Goal: Information Seeking & Learning: Learn about a topic

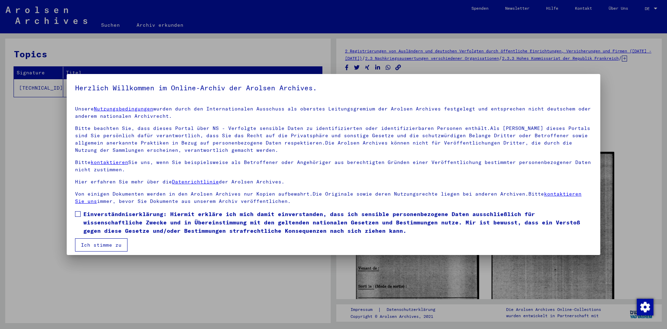
click at [653, 8] on div at bounding box center [333, 164] width 667 height 329
click at [654, 8] on div at bounding box center [333, 164] width 667 height 329
click at [78, 215] on span at bounding box center [78, 214] width 6 height 6
click at [82, 244] on button "Ich stimme zu" at bounding box center [101, 244] width 52 height 13
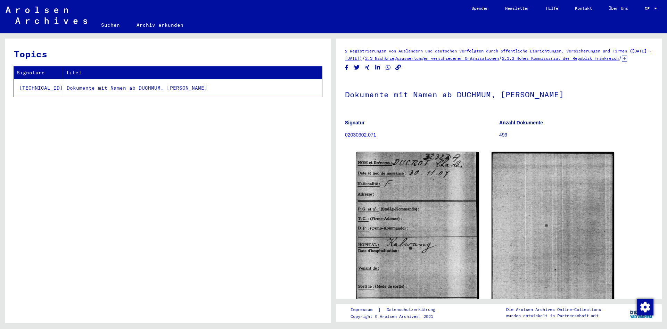
click at [122, 88] on td "Dokumente mit Namen ab DUCHMUM, [PERSON_NAME]" at bounding box center [192, 88] width 259 height 18
click at [462, 53] on link "2 Registrierungen von Ausländern und deutschen Verfolgten durch öffentliche Ein…" at bounding box center [498, 54] width 306 height 13
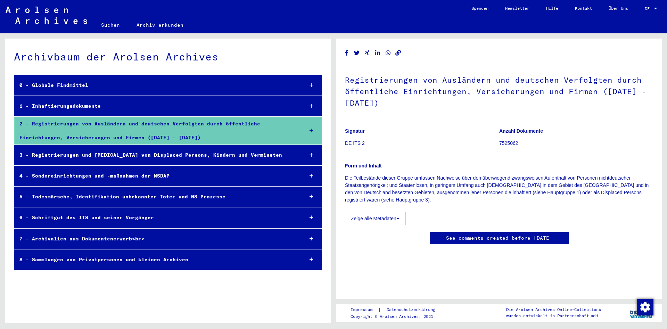
click at [479, 7] on link "Spenden" at bounding box center [480, 8] width 34 height 17
click at [656, 7] on div at bounding box center [655, 8] width 6 height 5
click at [642, 13] on span "English" at bounding box center [637, 12] width 17 height 5
